Goal: Task Accomplishment & Management: Complete application form

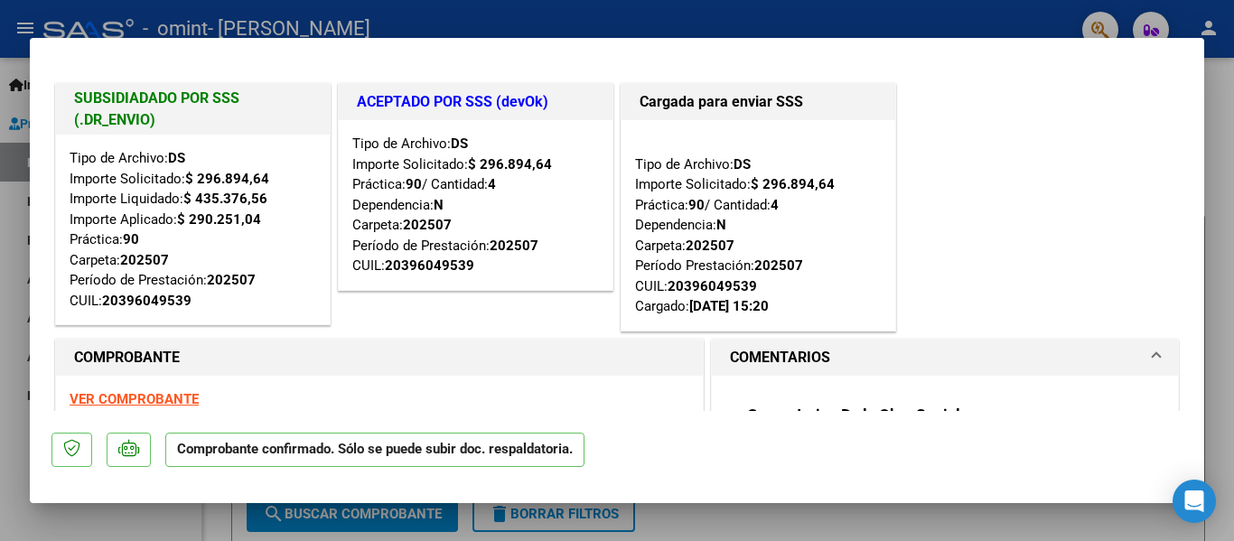
click at [1226, 140] on div at bounding box center [617, 270] width 1234 height 541
type input "$ 0,00"
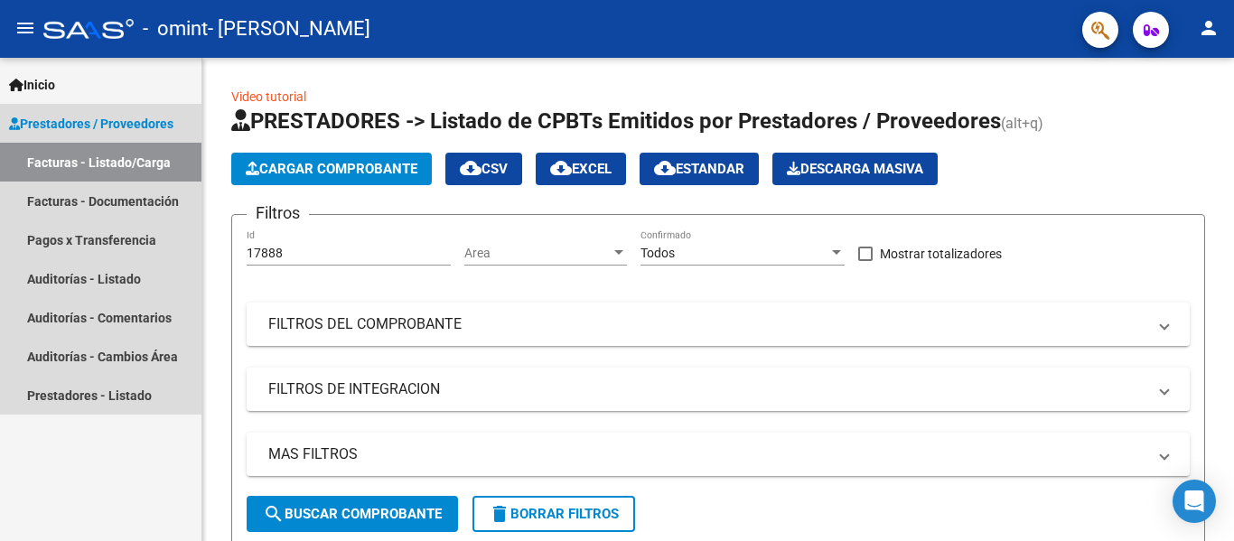
click at [106, 126] on span "Prestadores / Proveedores" at bounding box center [91, 124] width 164 height 20
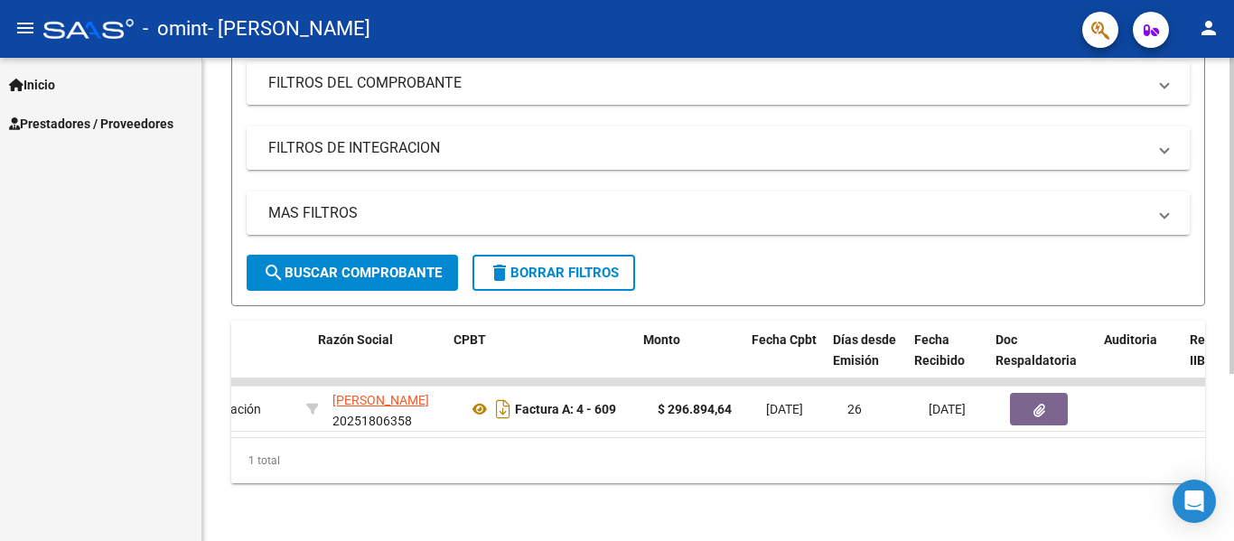
scroll to position [0, 456]
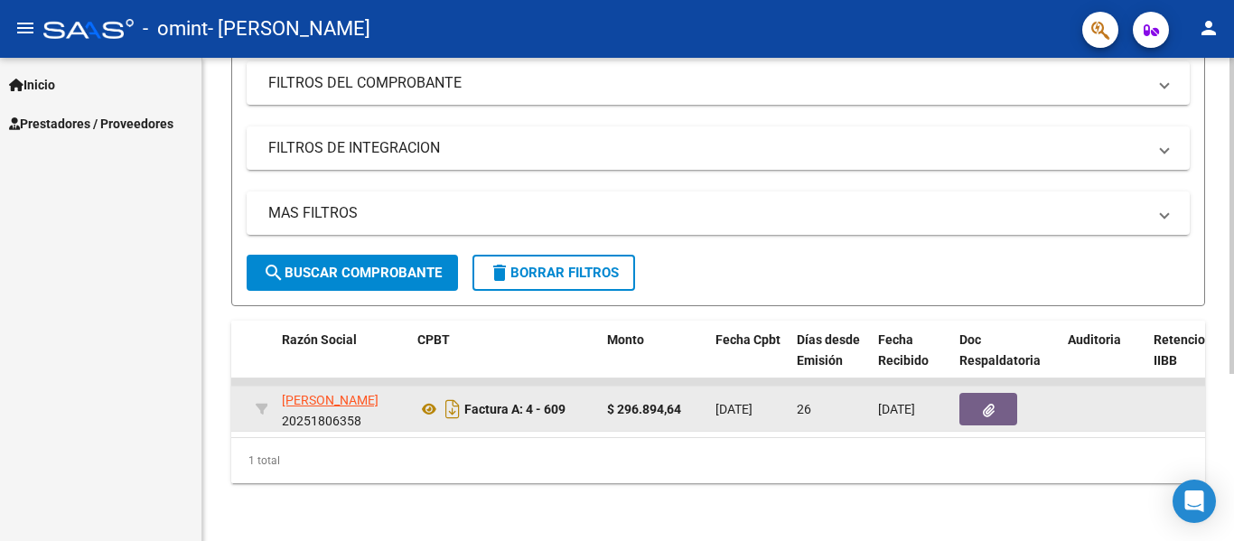
click at [976, 398] on button "button" at bounding box center [989, 409] width 58 height 33
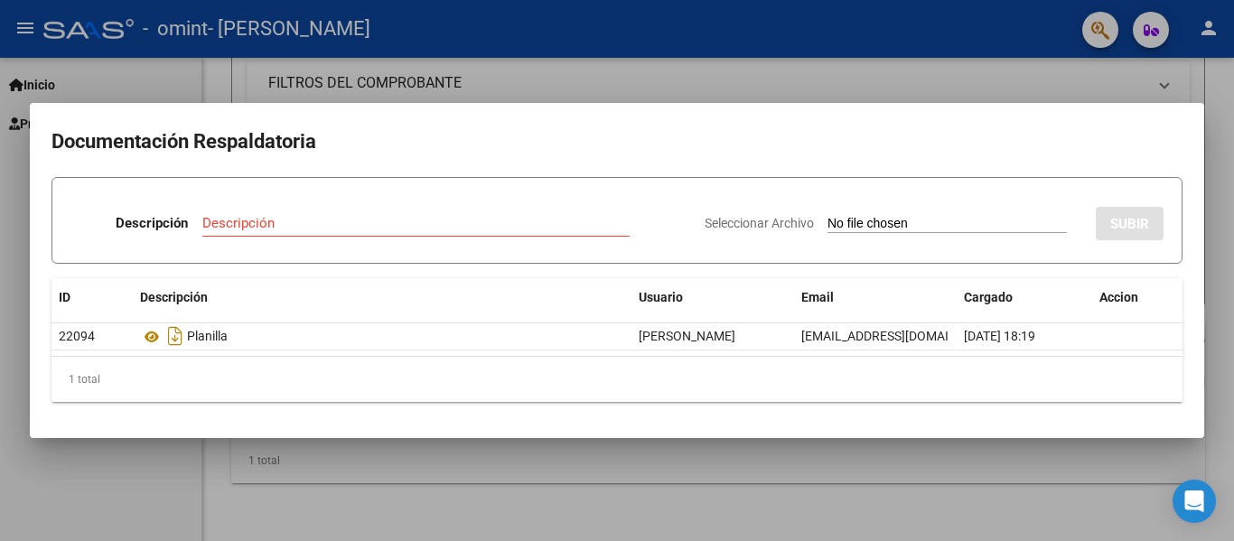
click at [885, 467] on div at bounding box center [617, 270] width 1234 height 541
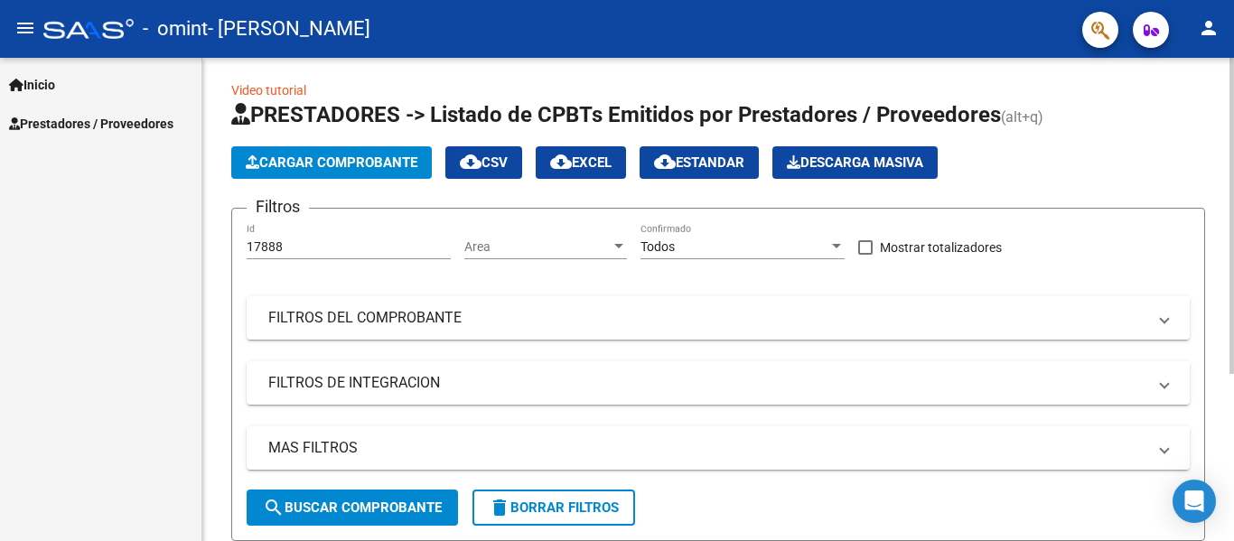
scroll to position [0, 0]
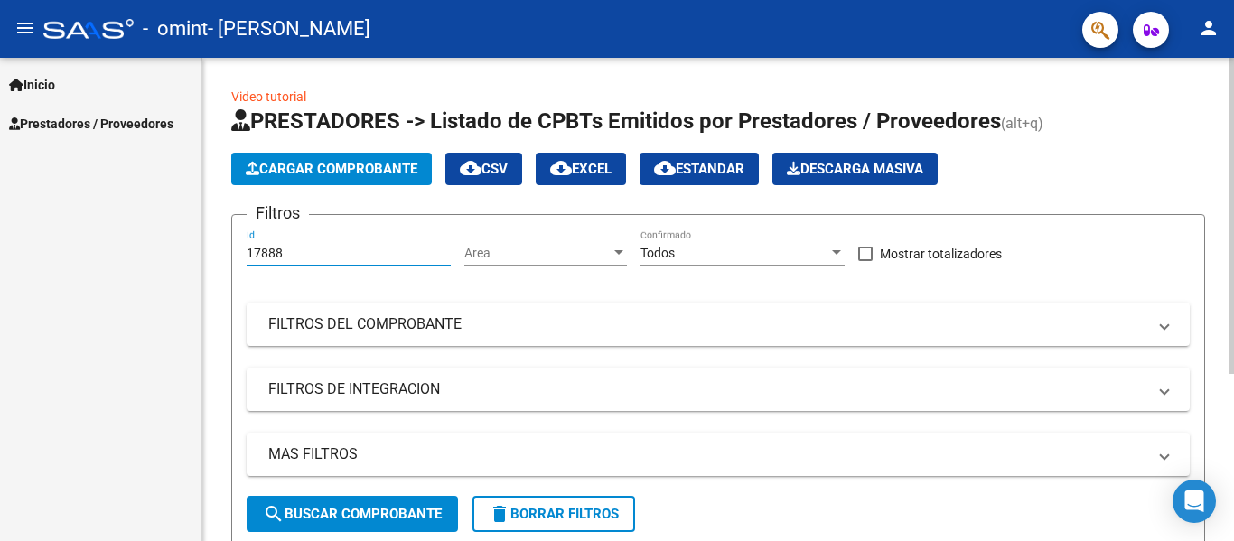
drag, startPoint x: 382, startPoint y: 256, endPoint x: 211, endPoint y: 279, distance: 173.3
click at [211, 273] on div "Video tutorial PRESTADORES -> Listado de CPBTs Emitidos por Prestadores / Prove…" at bounding box center [718, 420] width 1032 height 725
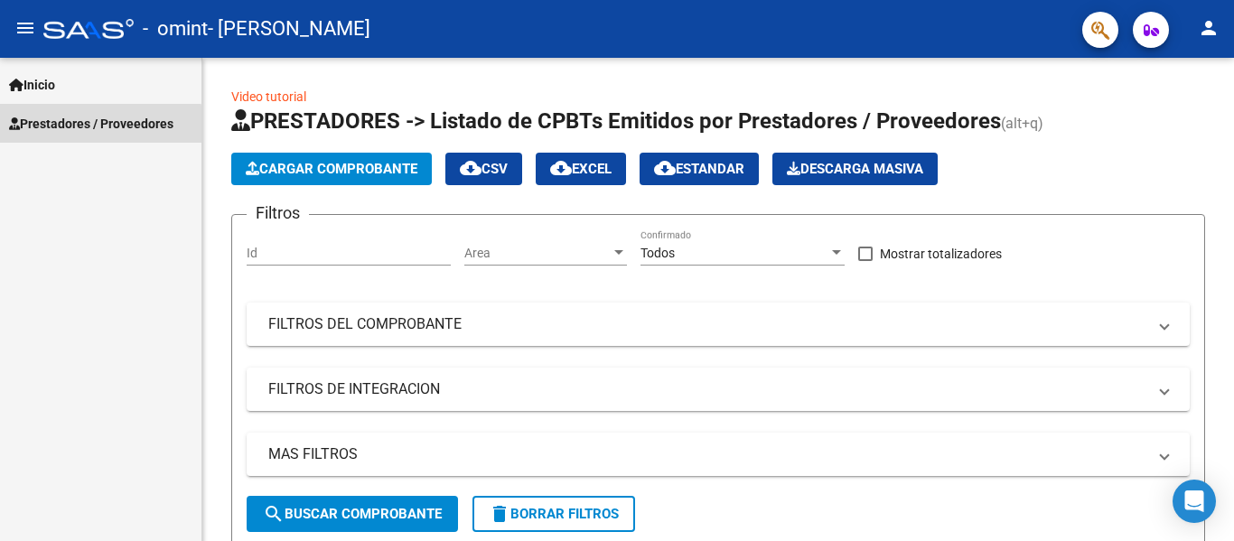
click at [77, 126] on span "Prestadores / Proveedores" at bounding box center [91, 124] width 164 height 20
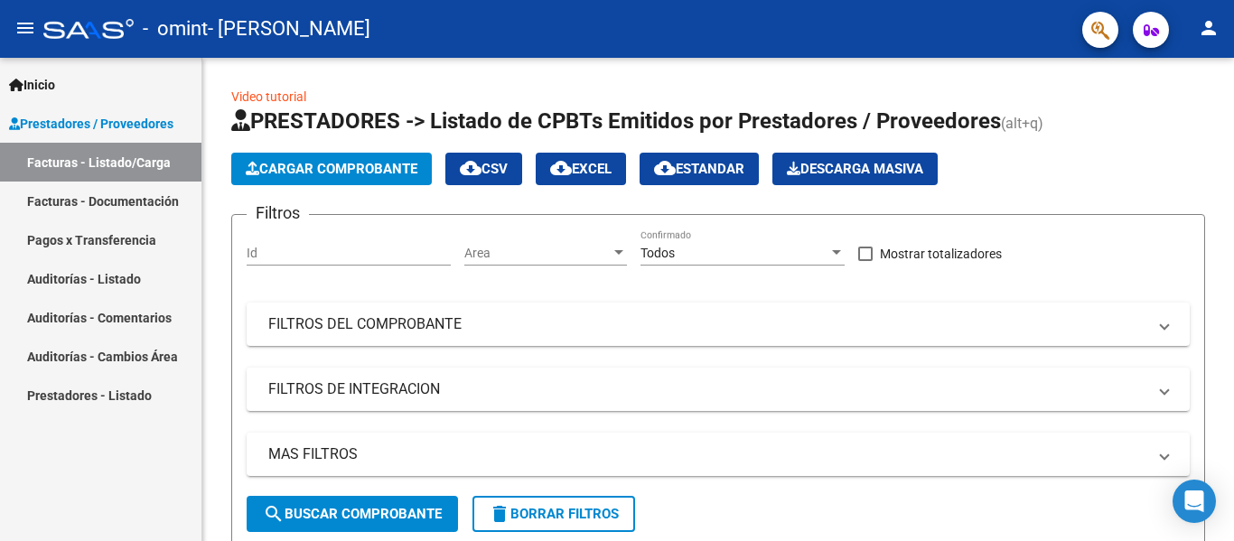
click at [79, 195] on link "Facturas - Documentación" at bounding box center [100, 201] width 201 height 39
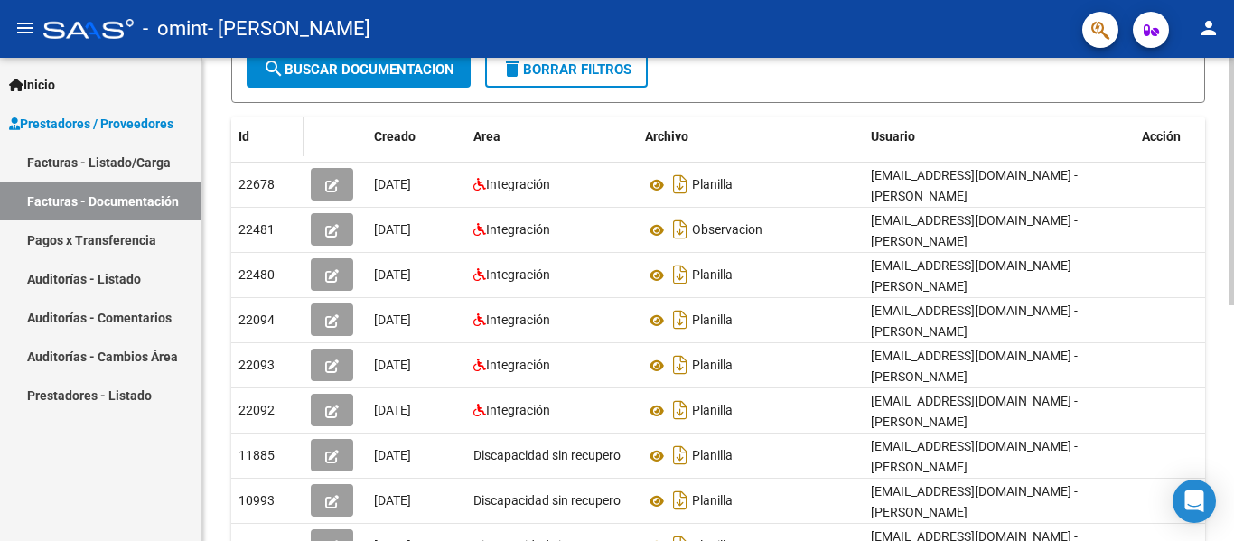
scroll to position [98, 0]
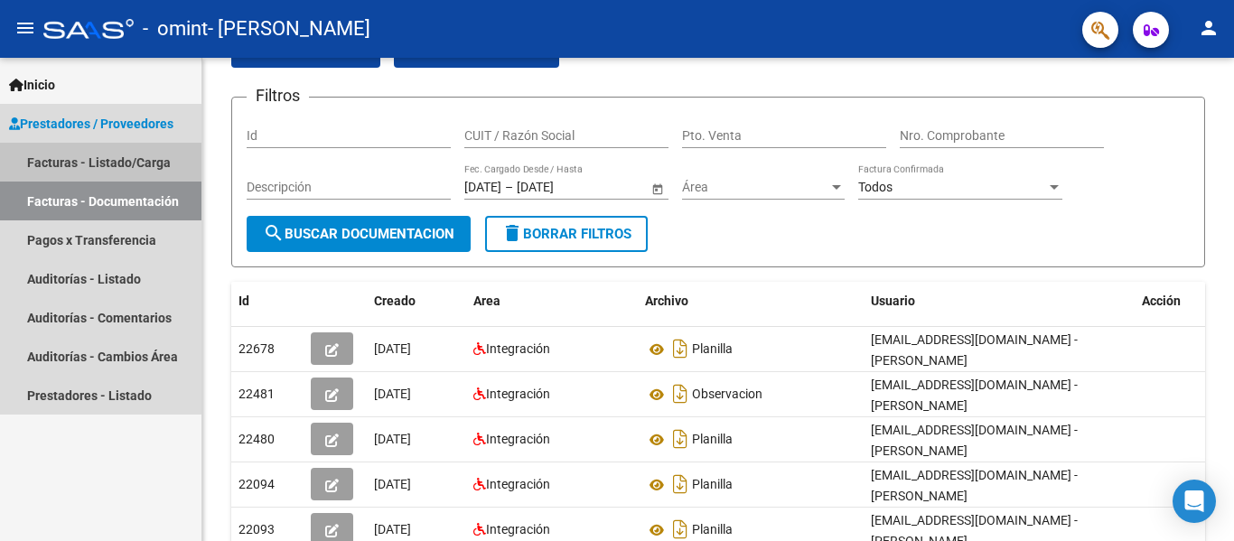
click at [91, 158] on link "Facturas - Listado/Carga" at bounding box center [100, 162] width 201 height 39
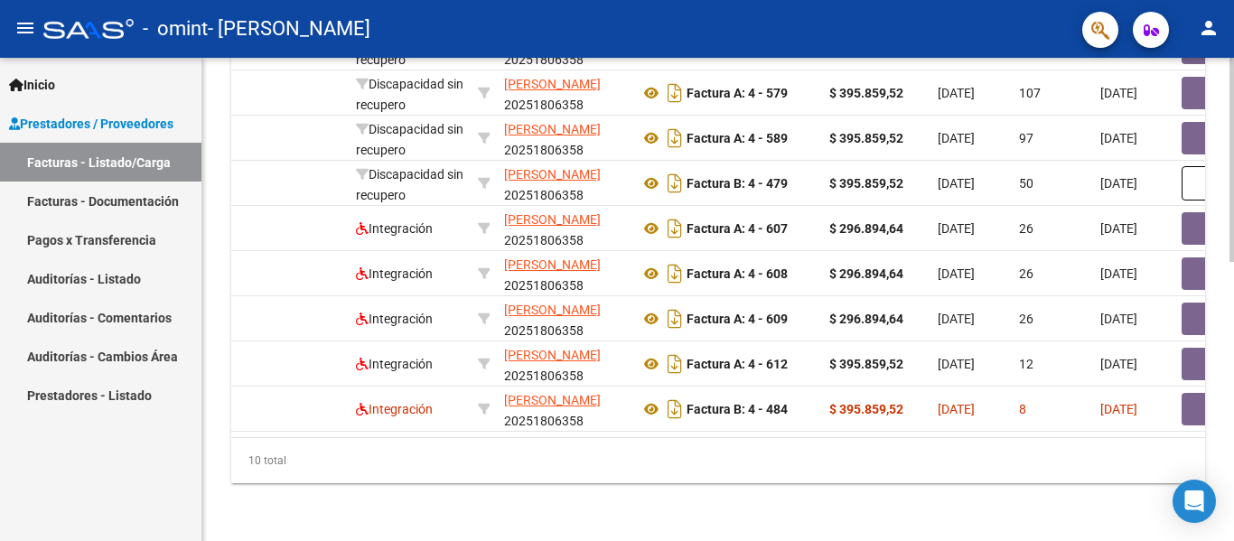
scroll to position [0, 669]
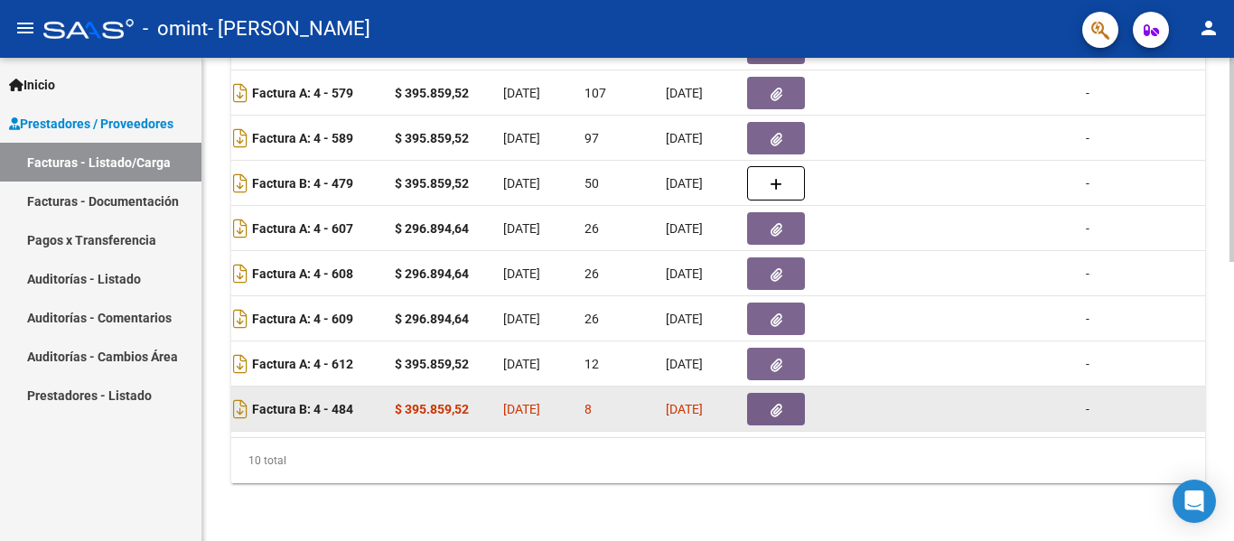
click at [781, 404] on icon "button" at bounding box center [777, 411] width 12 height 14
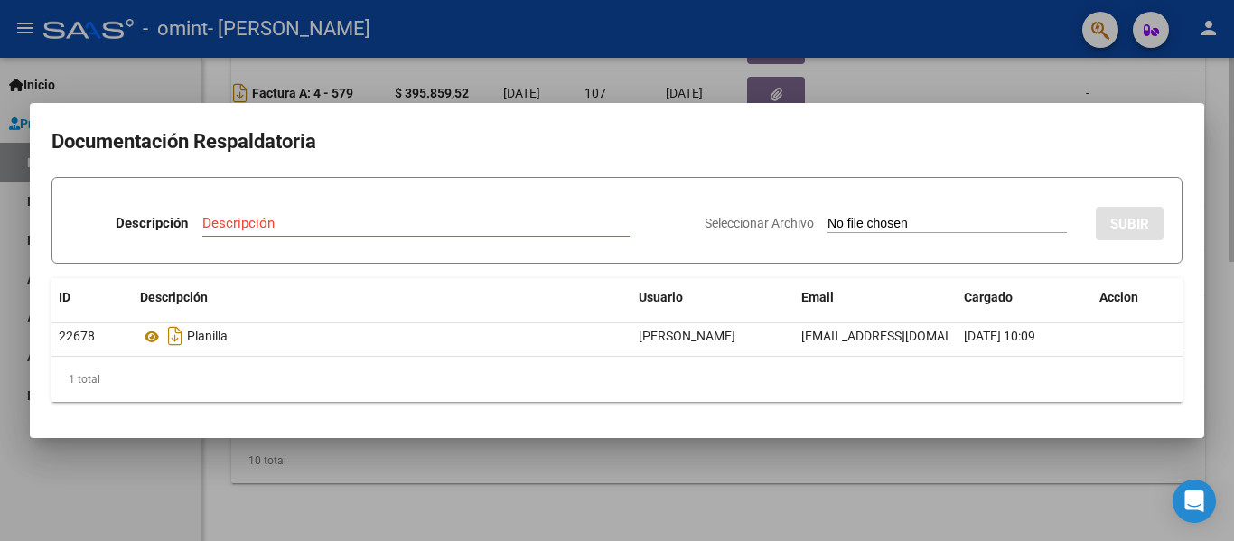
drag, startPoint x: 194, startPoint y: 491, endPoint x: 211, endPoint y: 488, distance: 16.5
click at [194, 491] on div at bounding box center [617, 270] width 1234 height 541
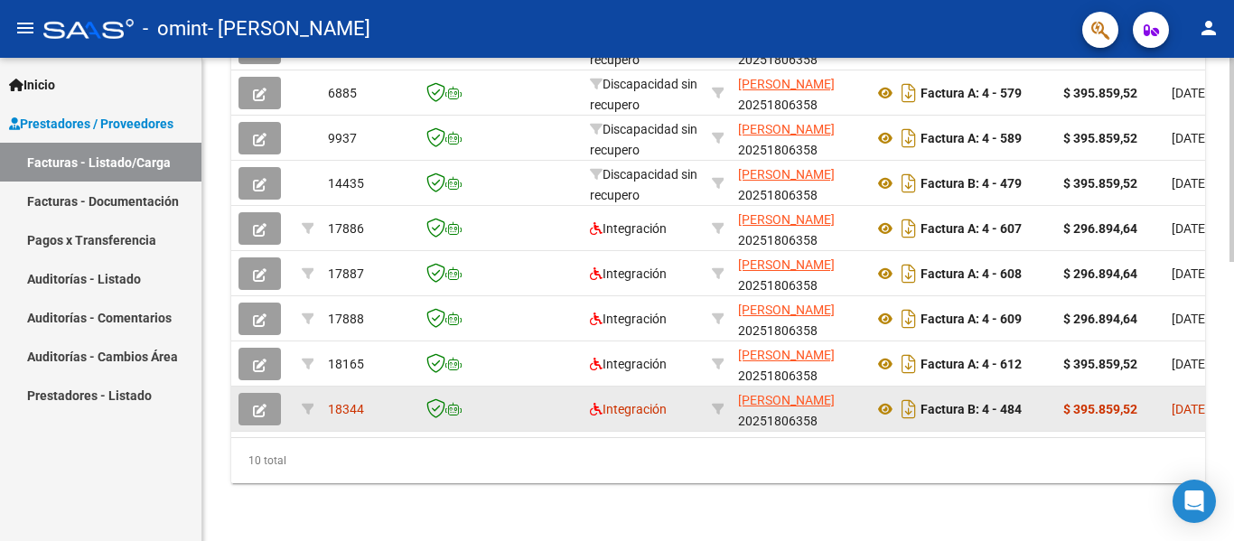
click at [344, 402] on span "18344" at bounding box center [346, 409] width 36 height 14
click at [262, 404] on icon "button" at bounding box center [260, 411] width 14 height 14
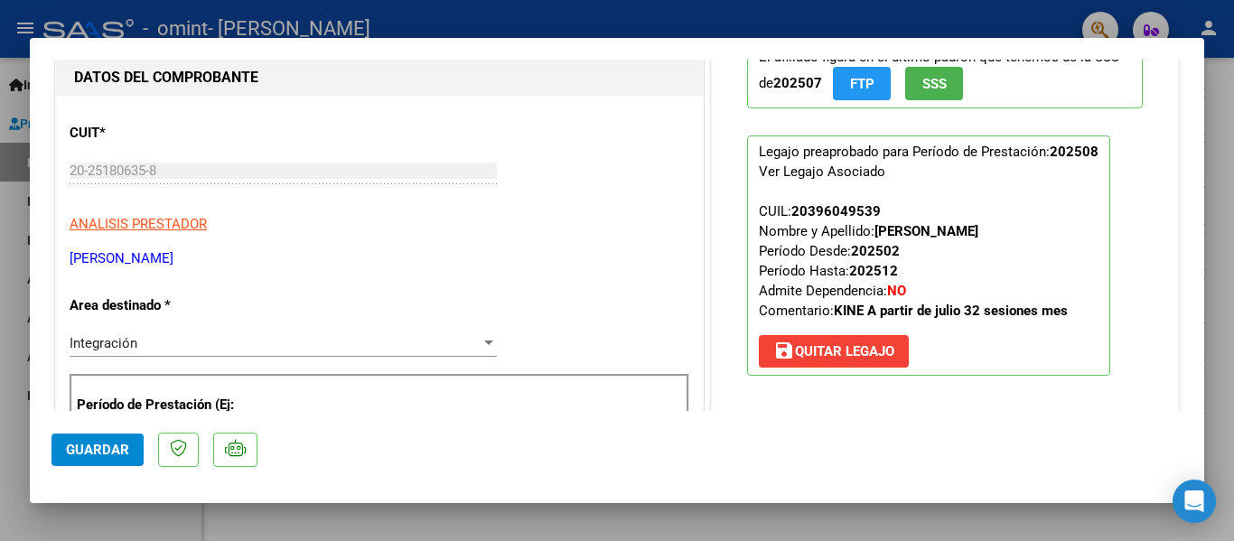
scroll to position [115, 0]
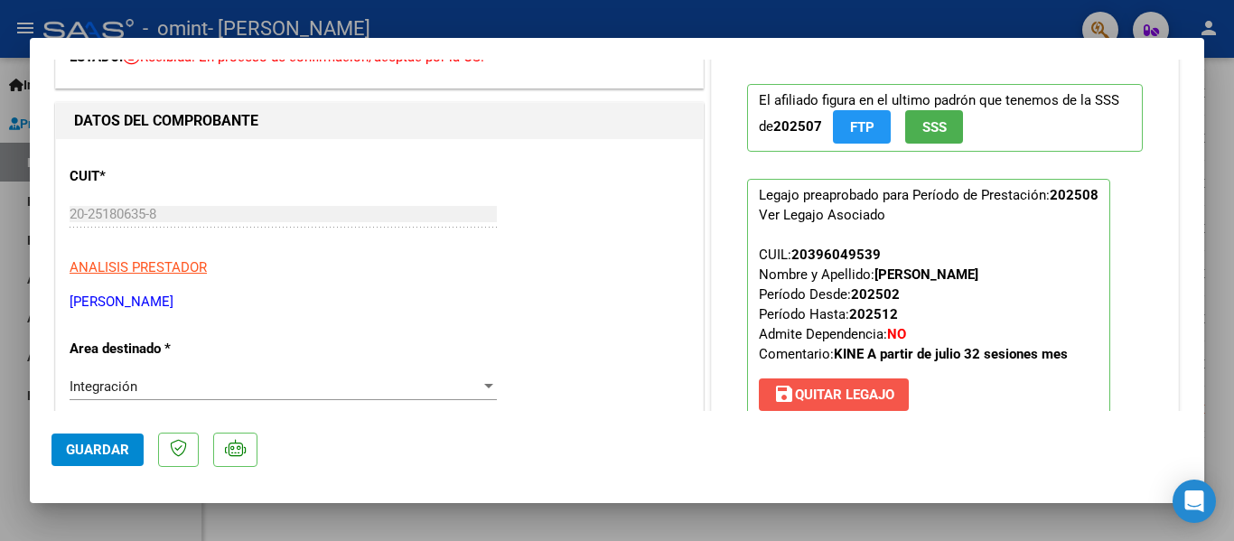
click at [819, 398] on span "save [PERSON_NAME]" at bounding box center [833, 395] width 121 height 16
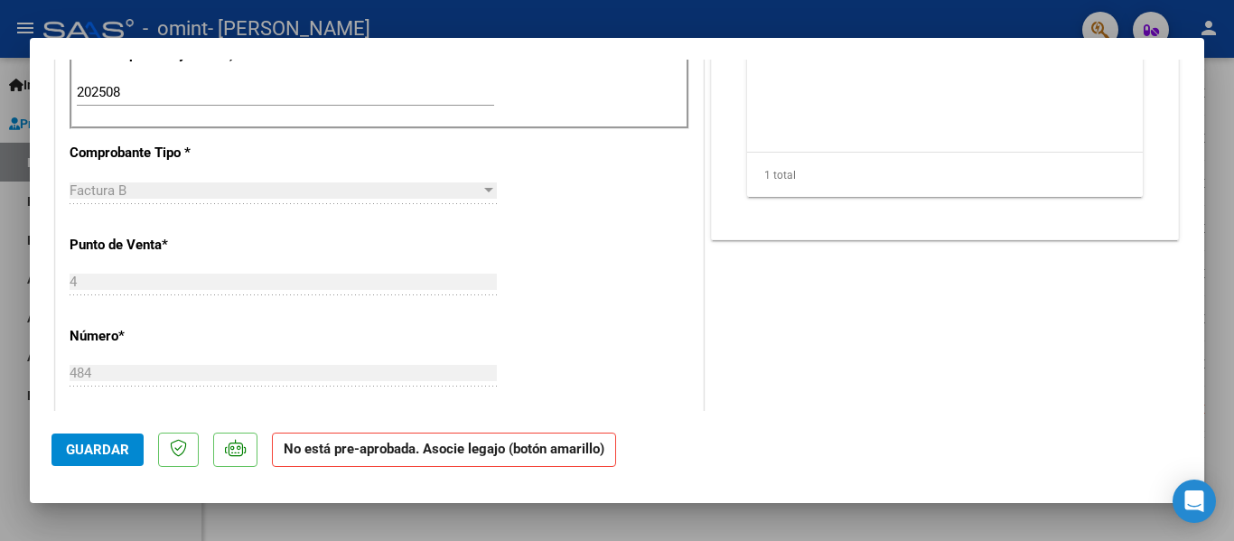
scroll to position [520, 0]
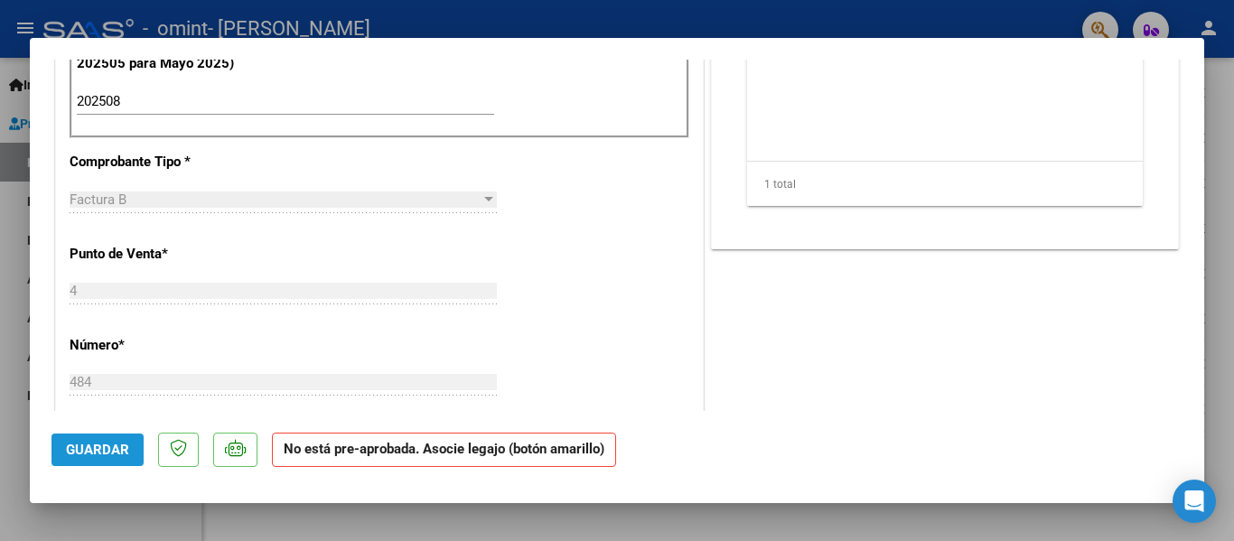
click at [105, 458] on span "Guardar" at bounding box center [97, 450] width 63 height 16
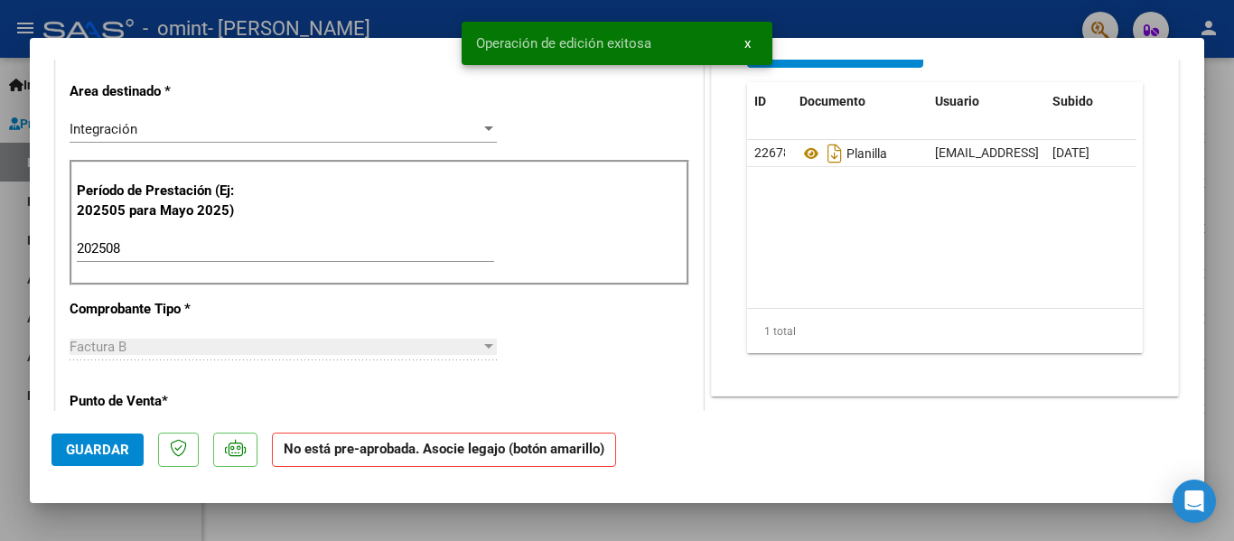
scroll to position [158, 0]
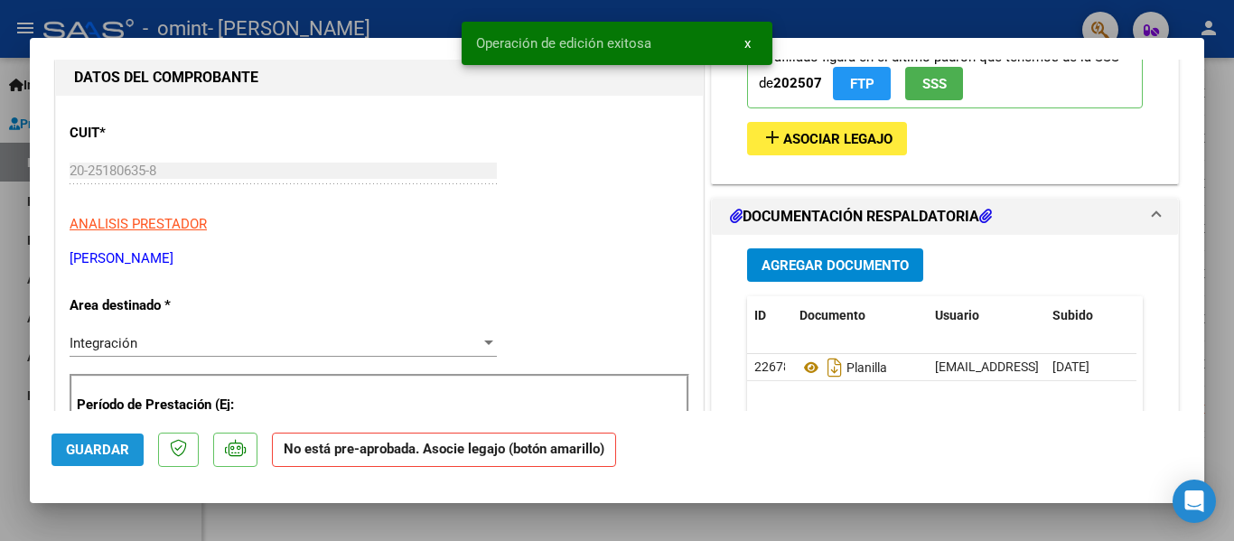
click at [104, 457] on span "Guardar" at bounding box center [97, 450] width 63 height 16
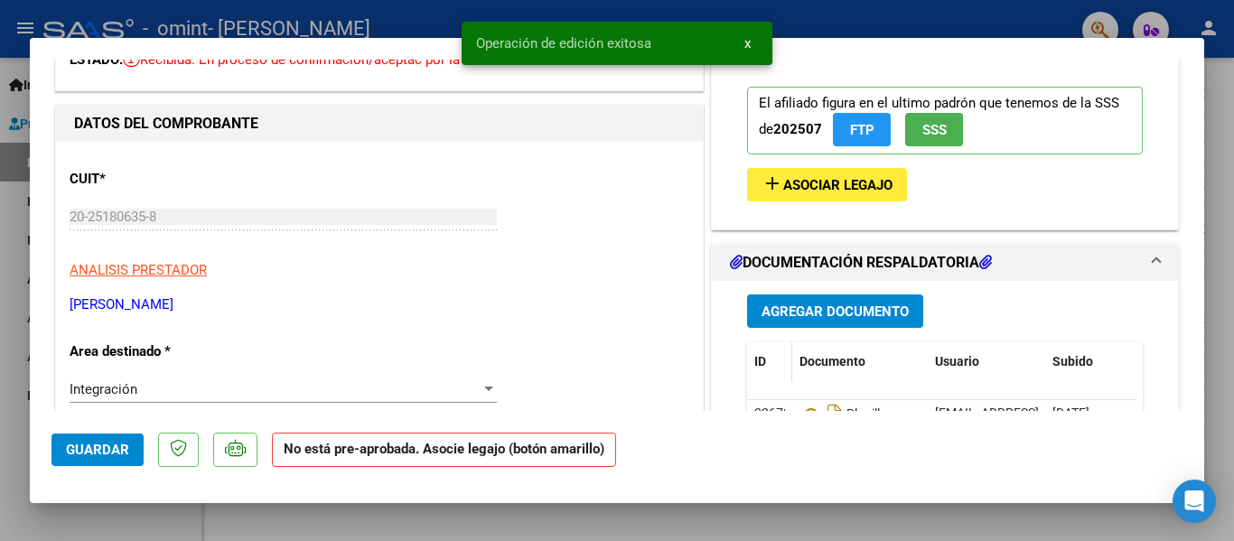
scroll to position [0, 0]
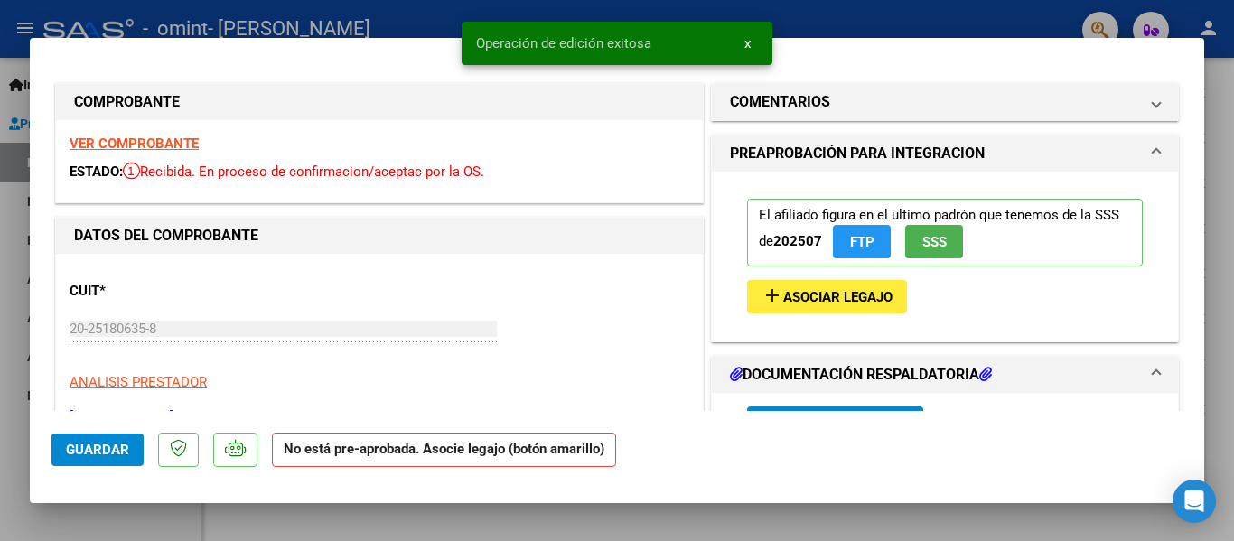
click at [796, 286] on button "add Asociar Legajo" at bounding box center [827, 296] width 160 height 33
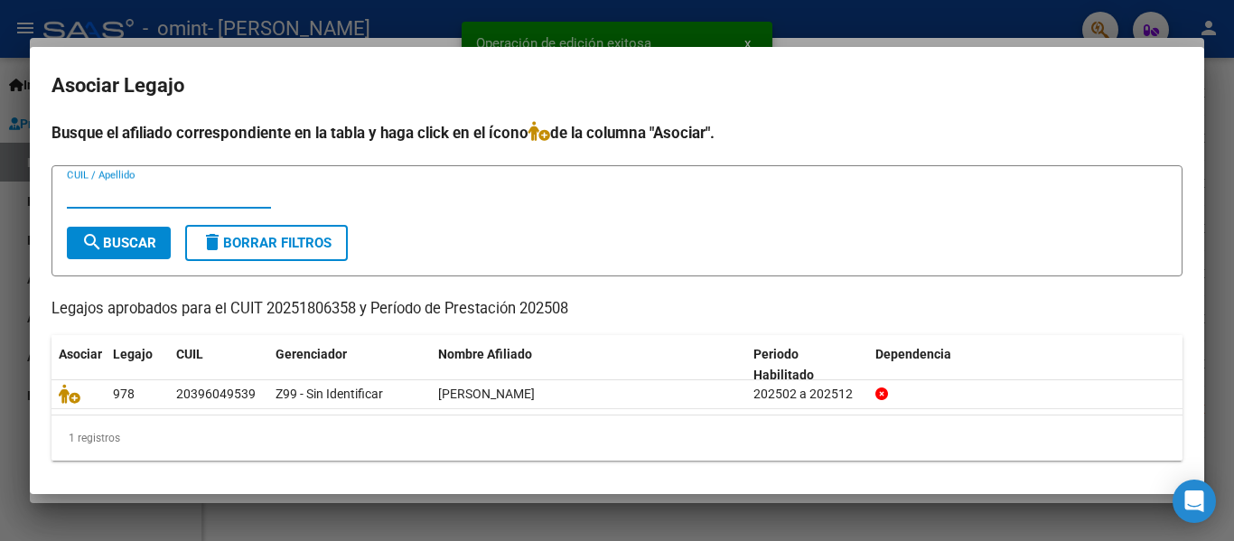
scroll to position [4, 0]
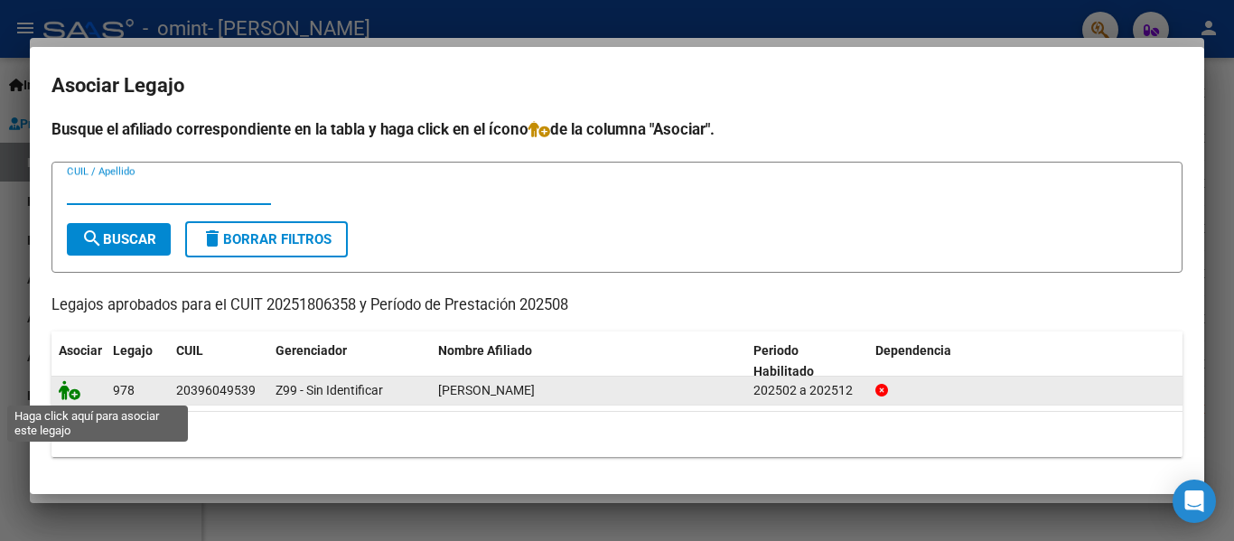
click at [65, 394] on icon at bounding box center [70, 390] width 22 height 20
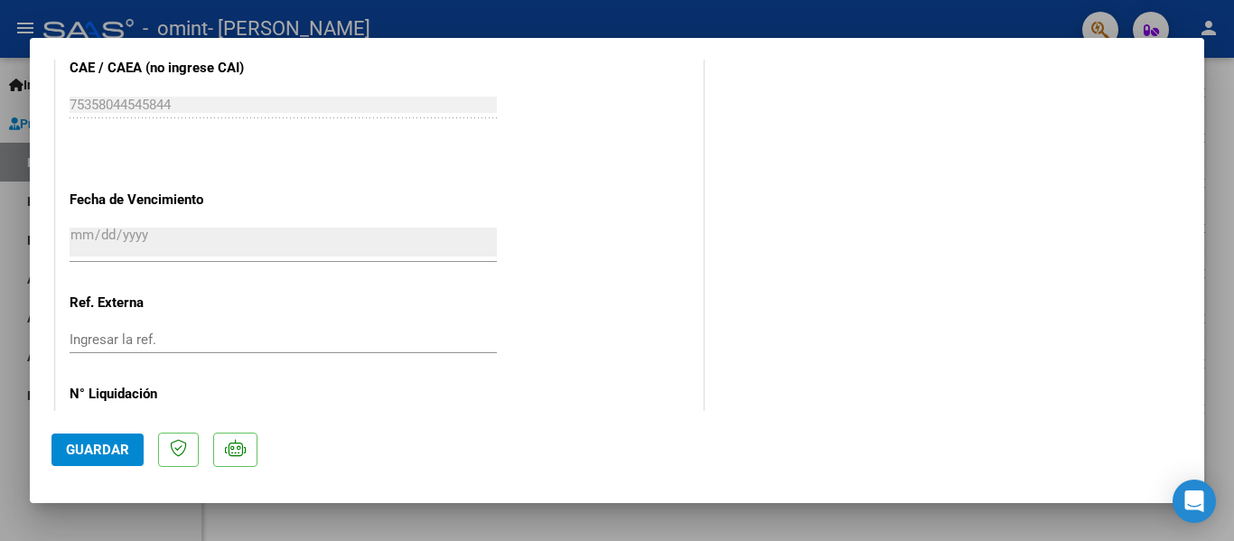
scroll to position [1199, 0]
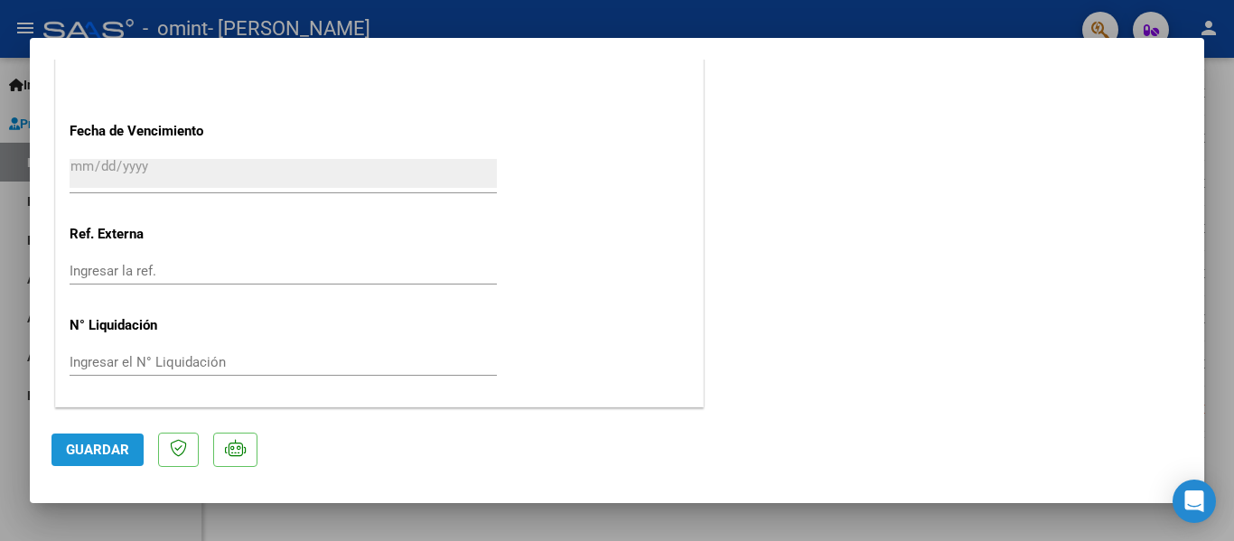
click at [88, 437] on button "Guardar" at bounding box center [97, 450] width 92 height 33
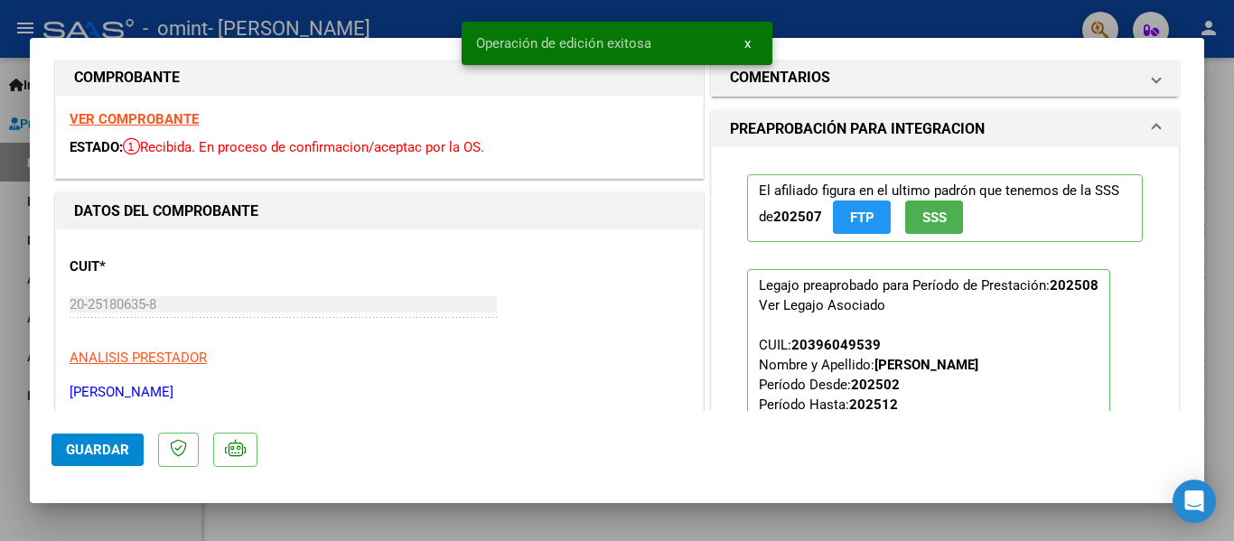
scroll to position [0, 0]
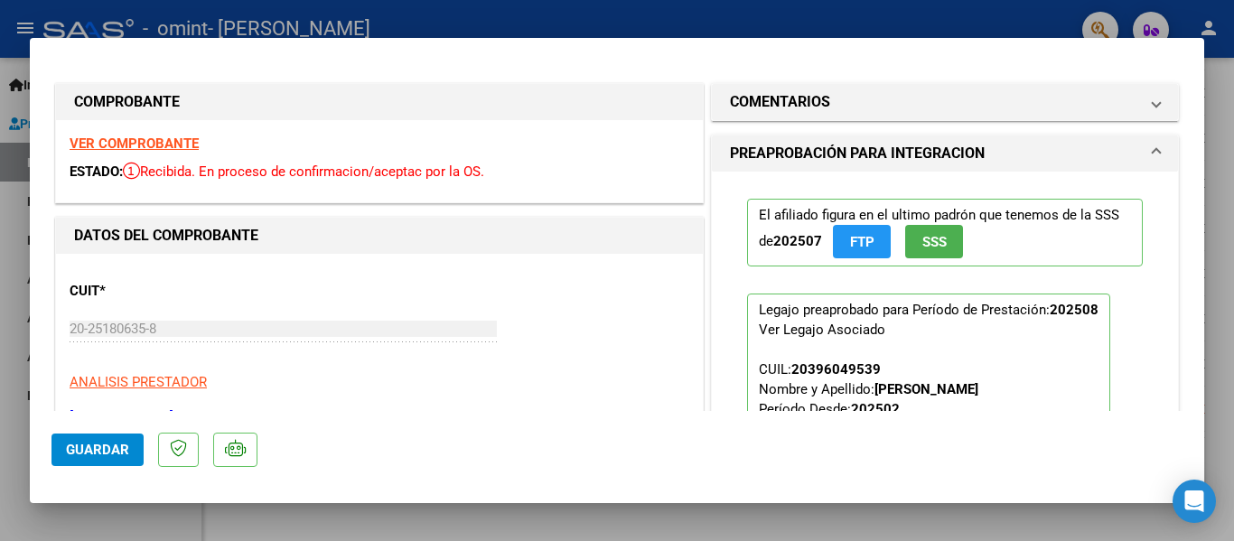
click at [276, 524] on div at bounding box center [617, 270] width 1234 height 541
type input "$ 0,00"
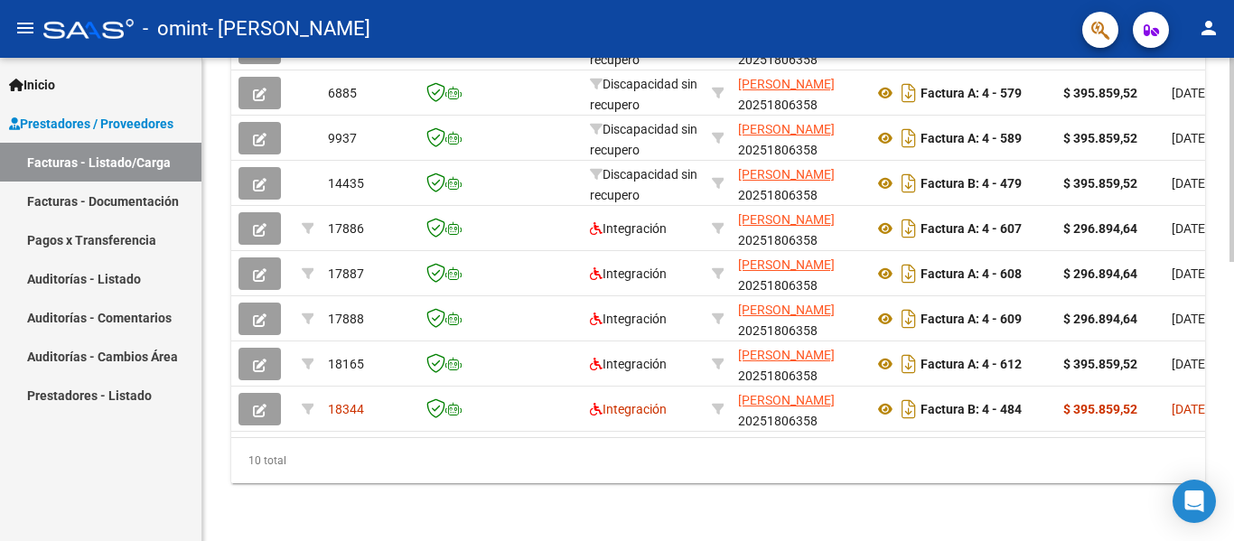
scroll to position [0, 540]
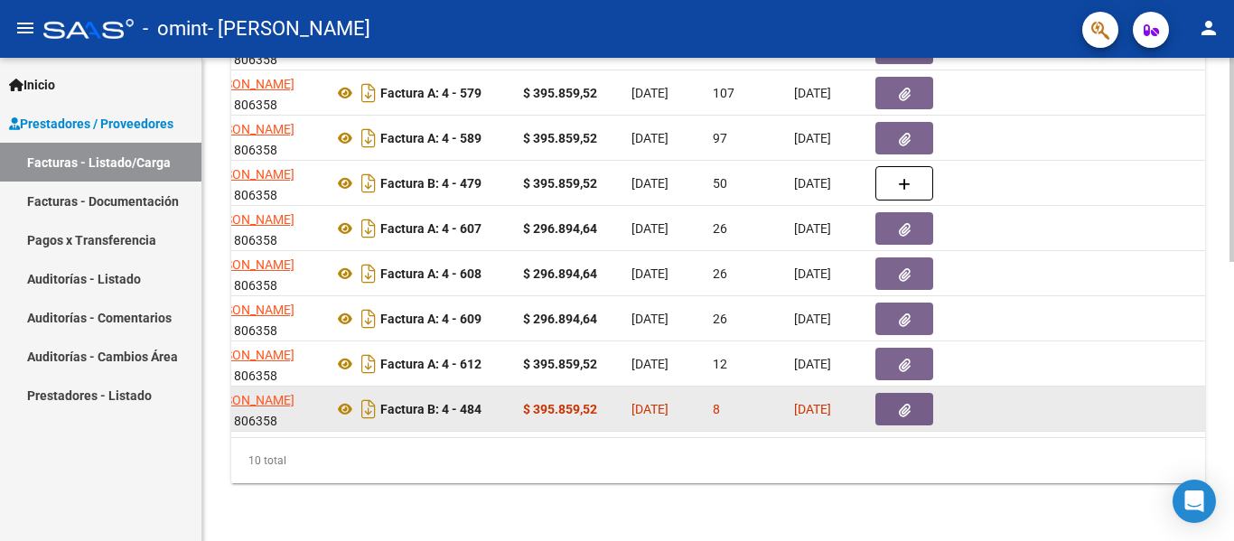
click at [563, 402] on strong "$ 395.859,52" at bounding box center [560, 409] width 74 height 14
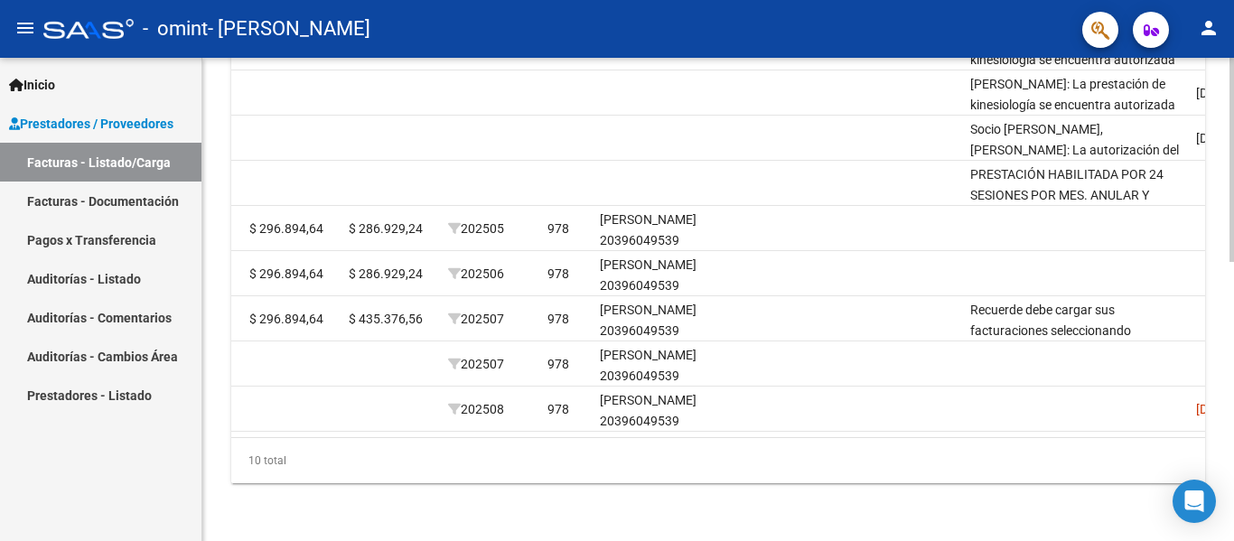
scroll to position [0, 2331]
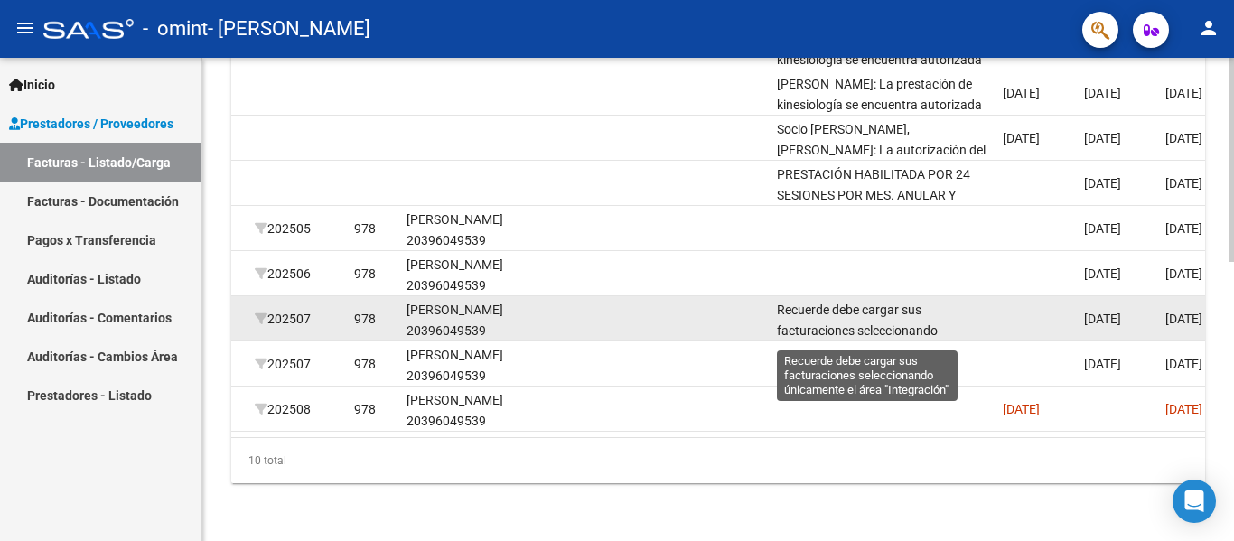
click at [868, 322] on span "Recuerde debe cargar sus facturaciones seleccionando únicamente el área "Integr…" at bounding box center [866, 331] width 179 height 56
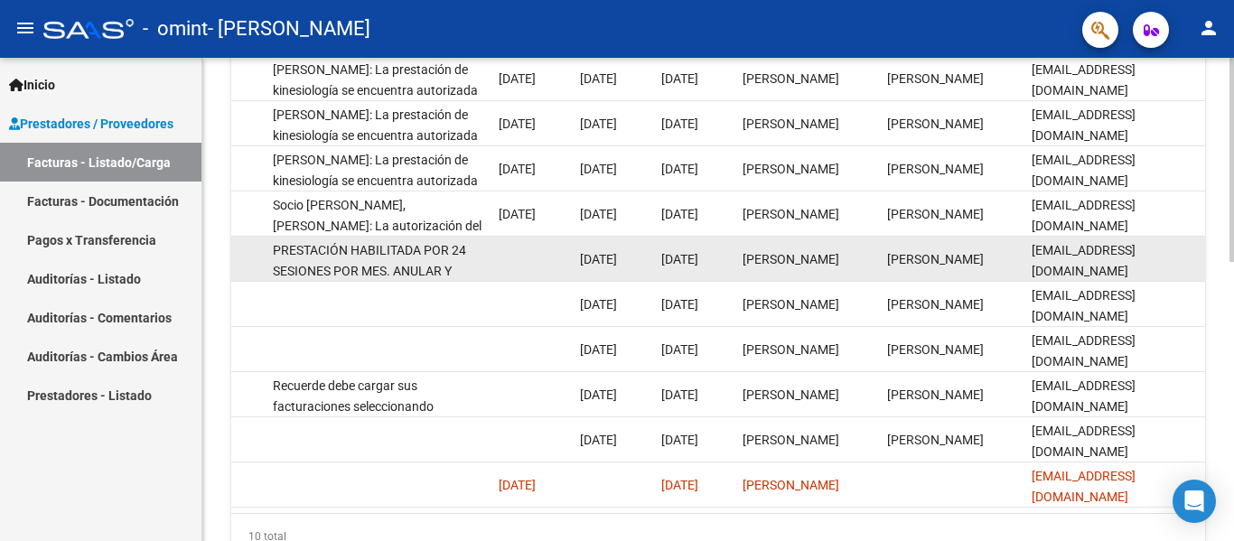
scroll to position [662, 0]
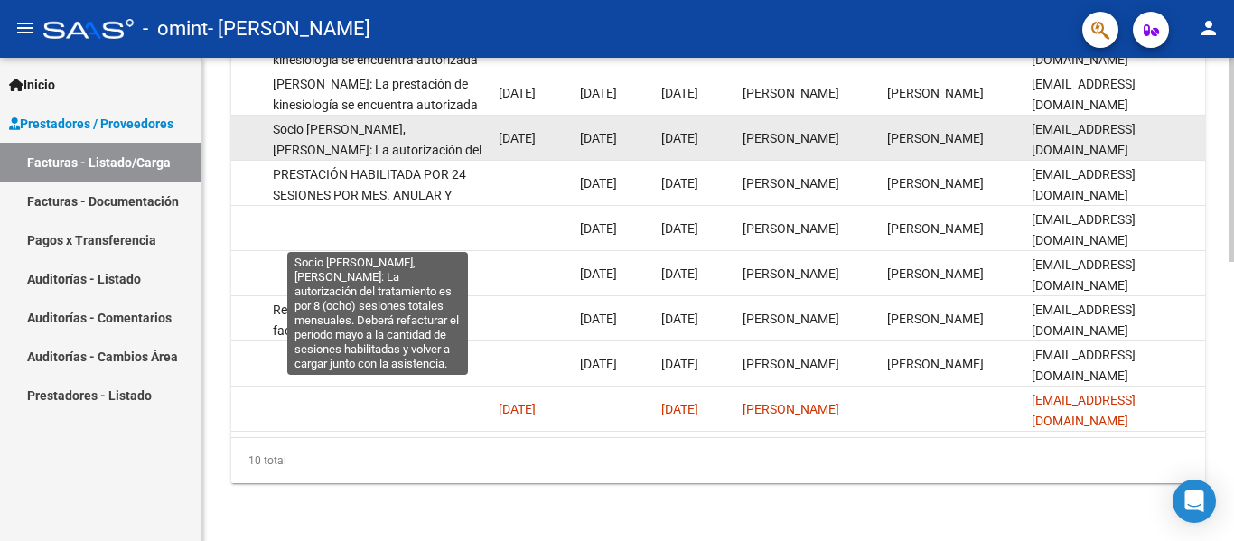
click at [416, 132] on span "Socio [PERSON_NAME], [PERSON_NAME]: La autorización del tratamiento es por 8 (o…" at bounding box center [377, 191] width 209 height 138
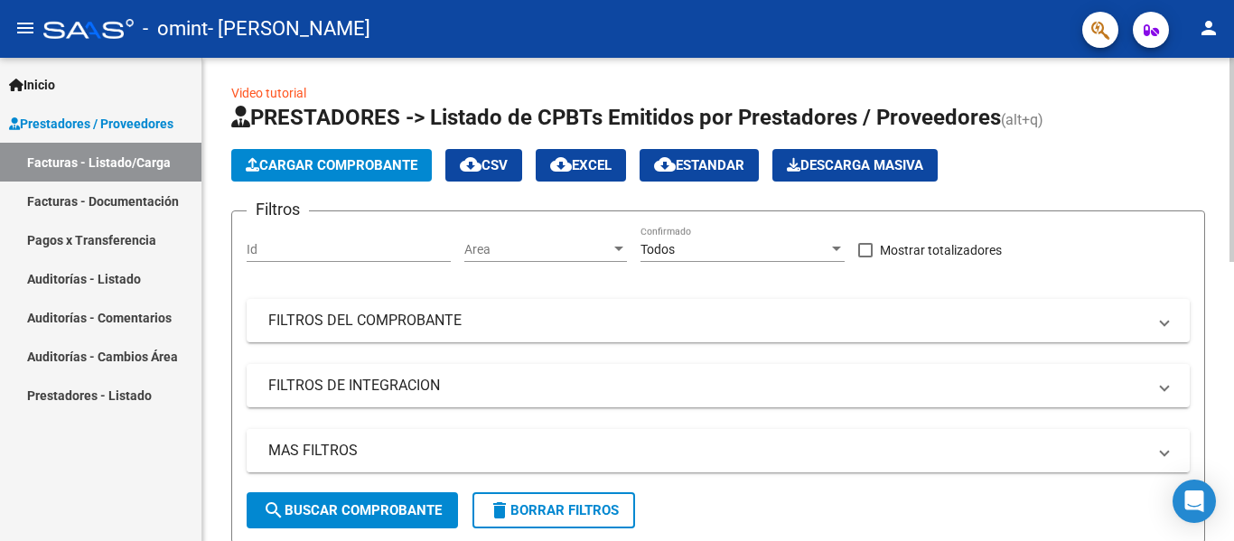
scroll to position [0, 0]
